Goal: Task Accomplishment & Management: Complete application form

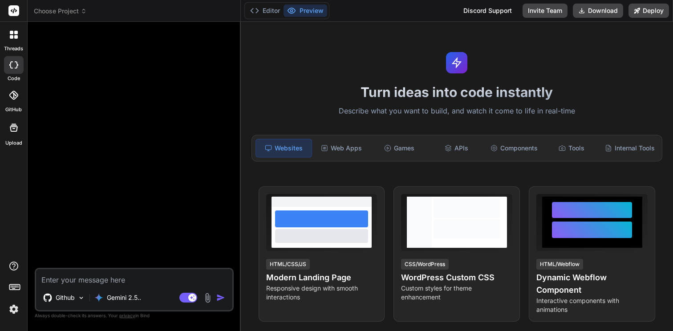
click at [70, 8] on span "Choose Project" at bounding box center [60, 11] width 53 height 9
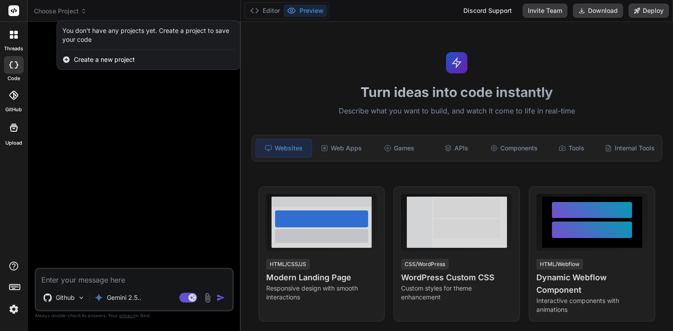
click at [102, 61] on span "Create a new project" at bounding box center [104, 59] width 61 height 9
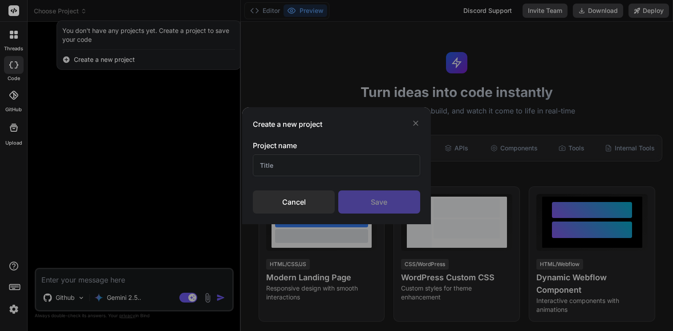
click at [270, 164] on input "text" at bounding box center [336, 166] width 167 height 22
click at [282, 167] on input "CRE Proforma" at bounding box center [336, 166] width 167 height 22
type input "R"
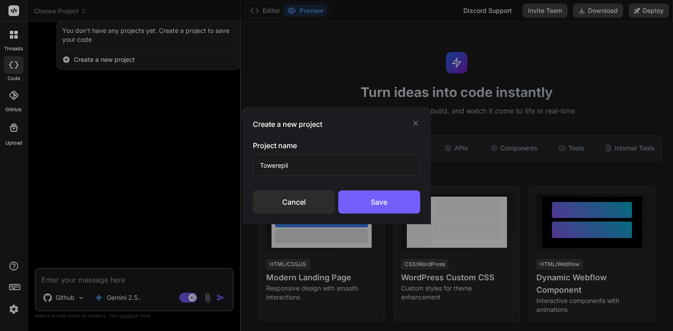
click at [273, 167] on input "Towerepli" at bounding box center [336, 166] width 167 height 22
type input "T"
click at [313, 167] on input "Proforma Tower" at bounding box center [336, 166] width 167 height 22
click at [298, 164] on input "Proforma Tower" at bounding box center [336, 166] width 167 height 22
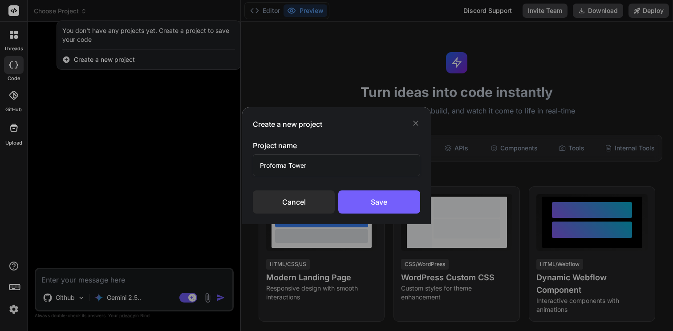
click at [298, 164] on input "Proforma Tower" at bounding box center [336, 166] width 167 height 22
type input "Proformaly"
drag, startPoint x: 358, startPoint y: 207, endPoint x: 324, endPoint y: 166, distance: 52.8
click at [324, 166] on div "Project name Proformaly Cancel Save" at bounding box center [336, 176] width 167 height 73
click at [324, 166] on input "Proformaly" at bounding box center [336, 166] width 167 height 22
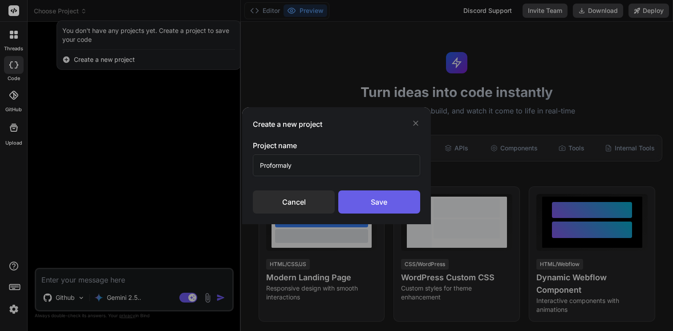
click at [373, 204] on div "Save" at bounding box center [379, 202] width 82 height 23
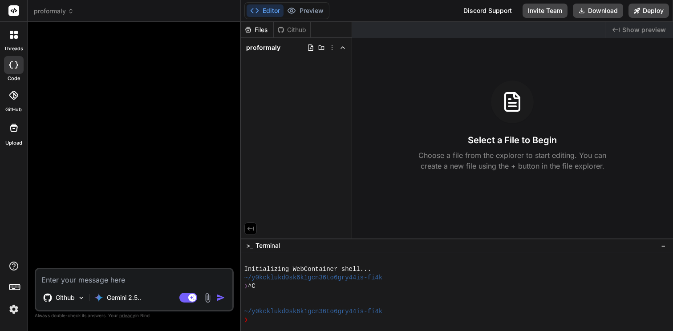
click at [456, 130] on div "Select a File to Begin Choose a file from the explorer to start editing. You ca…" at bounding box center [513, 126] width 322 height 91
click at [96, 283] on textarea at bounding box center [134, 277] width 196 height 16
click at [67, 297] on p "Github" at bounding box center [65, 298] width 19 height 9
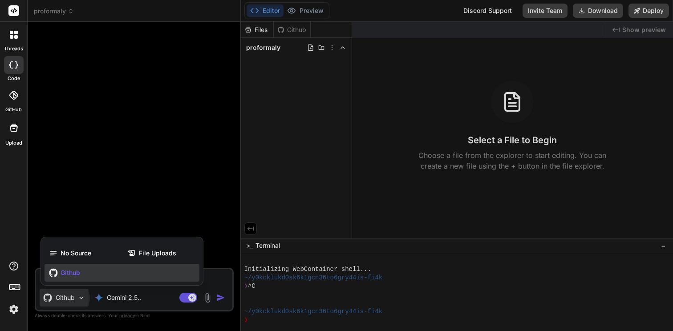
click at [122, 205] on div at bounding box center [336, 165] width 673 height 331
type textarea "x"
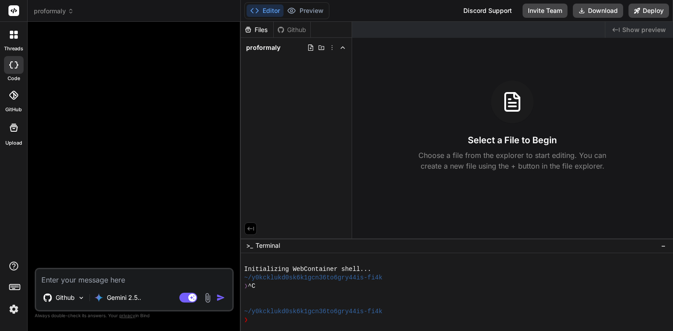
click at [138, 282] on textarea at bounding box center [134, 277] width 196 height 16
